Goal: Task Accomplishment & Management: Manage account settings

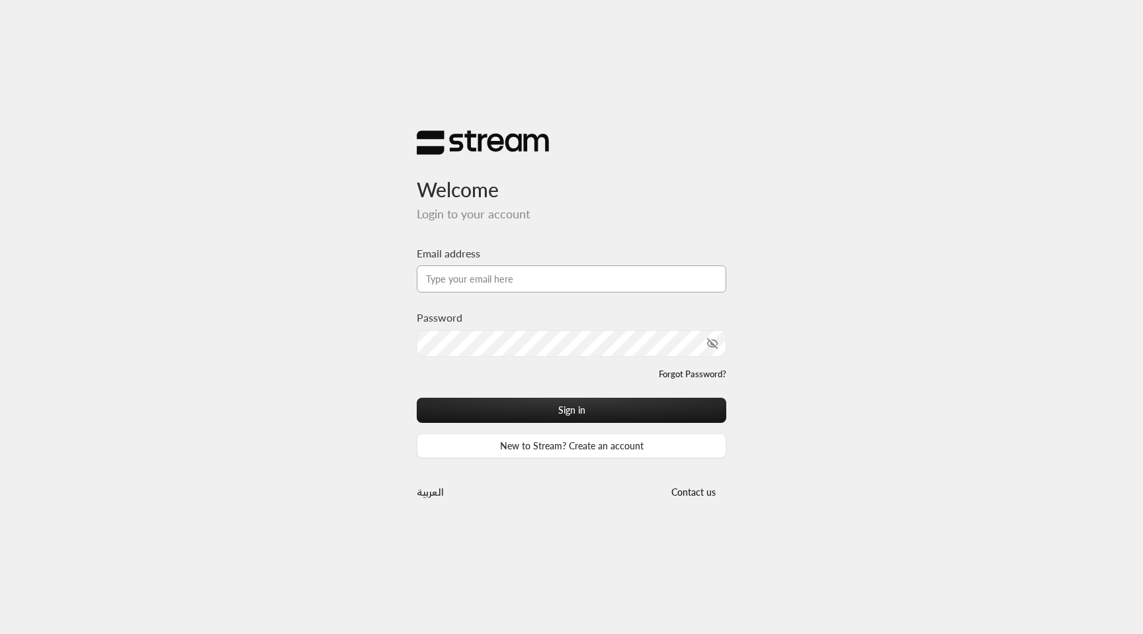
type input "[EMAIL_ADDRESS][DOMAIN_NAME]"
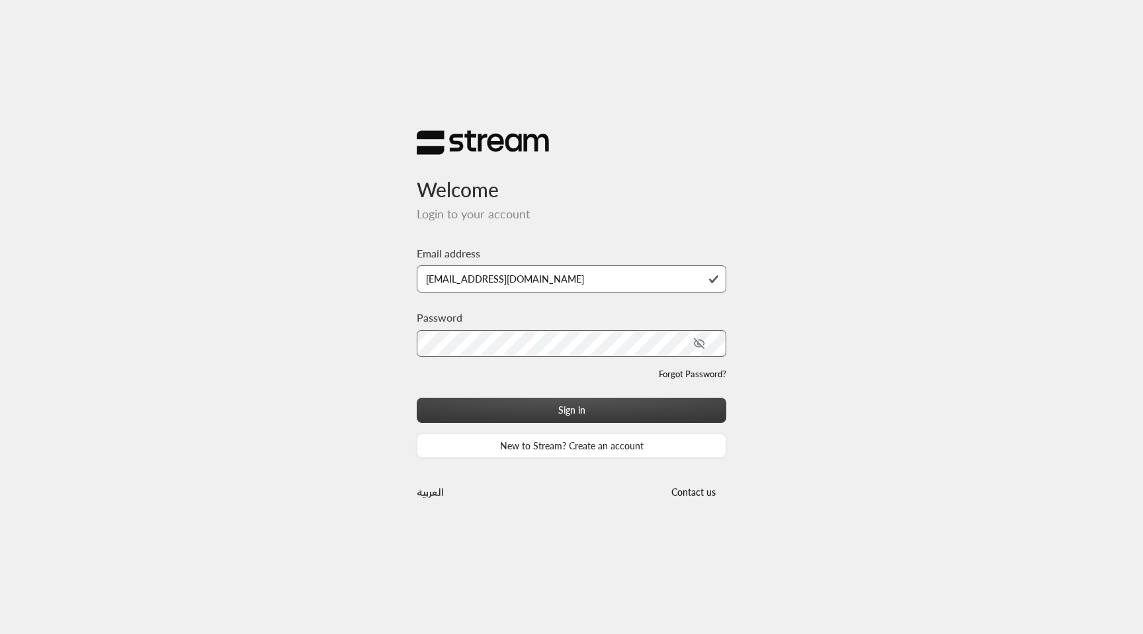
click at [577, 404] on button "Sign in" at bounding box center [572, 410] width 310 height 24
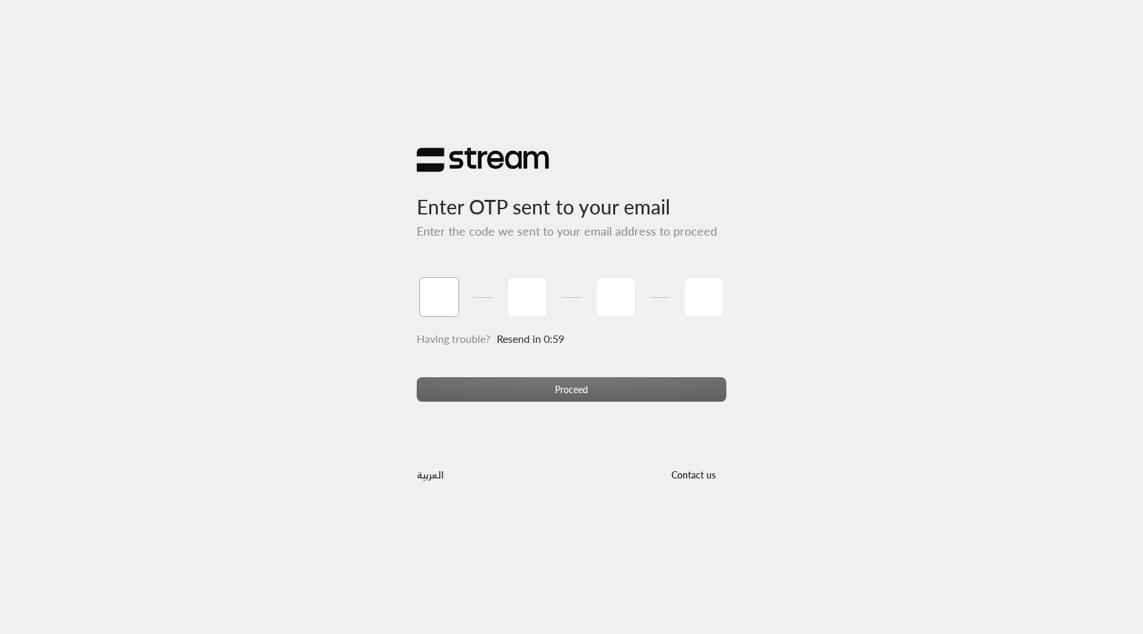
type input "1"
type input "2"
type input "3"
type input "4"
